Goal: Task Accomplishment & Management: Complete application form

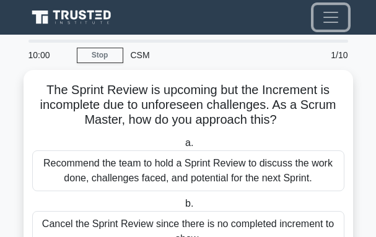
drag, startPoint x: 0, startPoint y: 0, endPoint x: 333, endPoint y: 25, distance: 333.6
click at [333, 25] on span "Toggle navigation" at bounding box center [331, 17] width 19 height 19
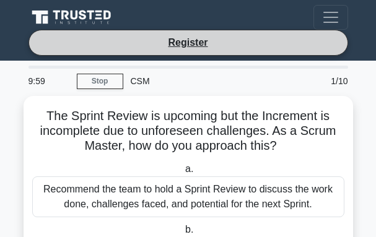
click at [247, 44] on li "Register" at bounding box center [188, 43] width 320 height 26
click at [181, 41] on link "Register" at bounding box center [187, 42] width 55 height 15
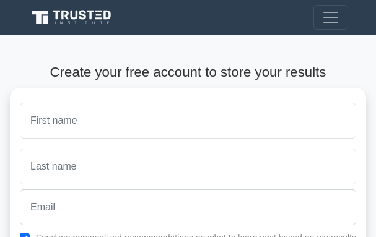
drag, startPoint x: 0, startPoint y: 0, endPoint x: 97, endPoint y: 121, distance: 155.6
click at [97, 123] on input "text" at bounding box center [188, 121] width 336 height 36
type input "s"
type input "za"
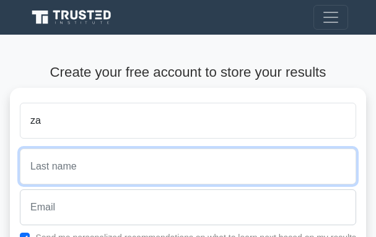
click at [49, 165] on input "text" at bounding box center [188, 167] width 336 height 36
type input "za"
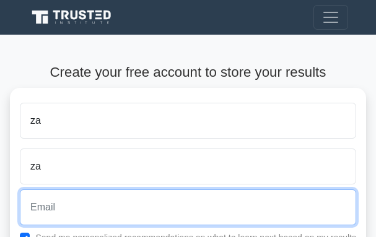
click at [64, 208] on input "email" at bounding box center [188, 208] width 336 height 36
